Goal: Task Accomplishment & Management: Complete application form

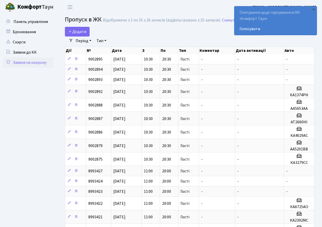
select select "25"
click at [77, 27] on link "Додати" at bounding box center [77, 32] width 25 height 10
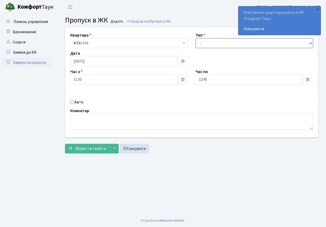
drag, startPoint x: 236, startPoint y: 42, endPoint x: 234, endPoint y: 46, distance: 4.5
click at [236, 43] on select "- Доставка Таксі Гості Сервіс" at bounding box center [255, 43] width 118 height 10
select select "3"
click at [196, 38] on select "- Доставка Таксі Гості Сервіс" at bounding box center [255, 43] width 118 height 10
click at [212, 83] on input "12:45" at bounding box center [249, 80] width 107 height 10
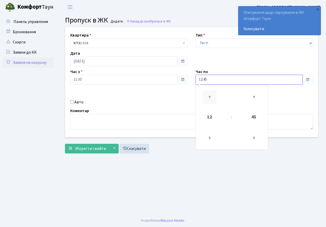
click at [209, 91] on icon at bounding box center [210, 97] width 14 height 14
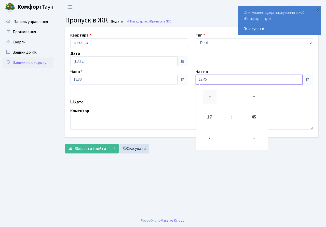
click at [209, 91] on icon at bounding box center [210, 97] width 14 height 14
type input "19:45"
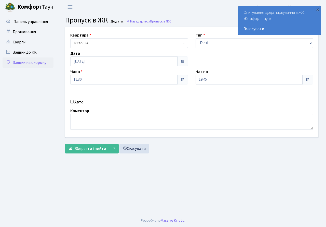
drag, startPoint x: 168, startPoint y: 101, endPoint x: 68, endPoint y: 113, distance: 101.2
click at [168, 101] on div "Авто" at bounding box center [129, 102] width 125 height 6
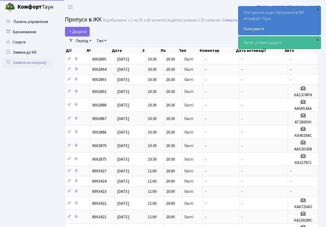
select select "25"
